Goal: Transaction & Acquisition: Subscribe to service/newsletter

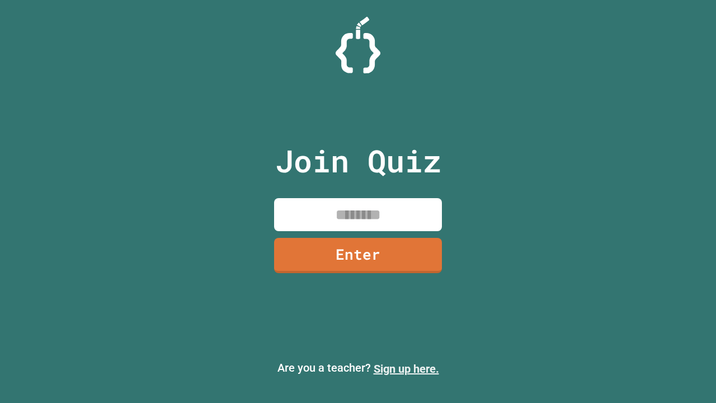
click at [406, 369] on link "Sign up here." at bounding box center [406, 368] width 65 height 13
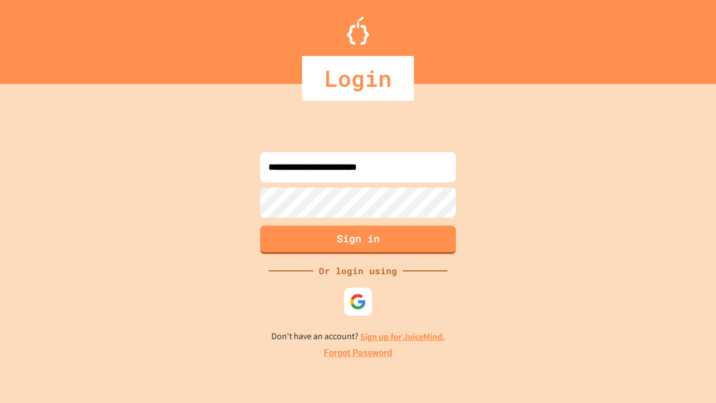
type input "**********"
